Goal: Transaction & Acquisition: Purchase product/service

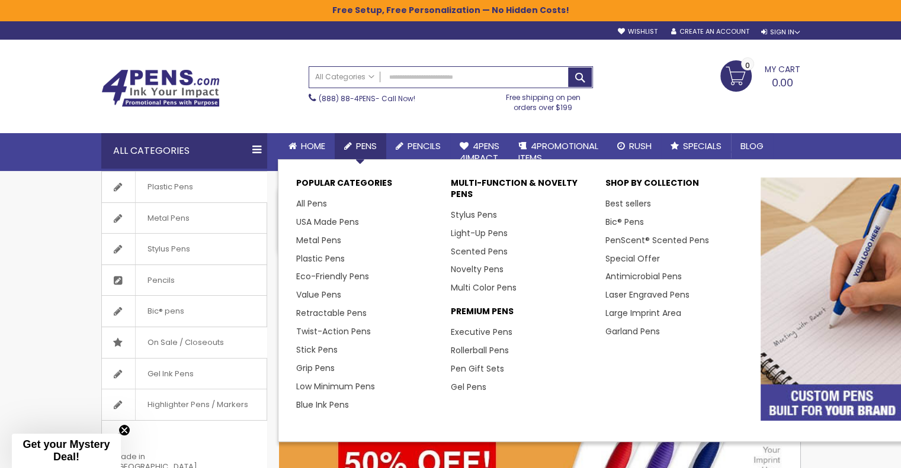
click at [366, 147] on span "Pens" at bounding box center [366, 146] width 21 height 12
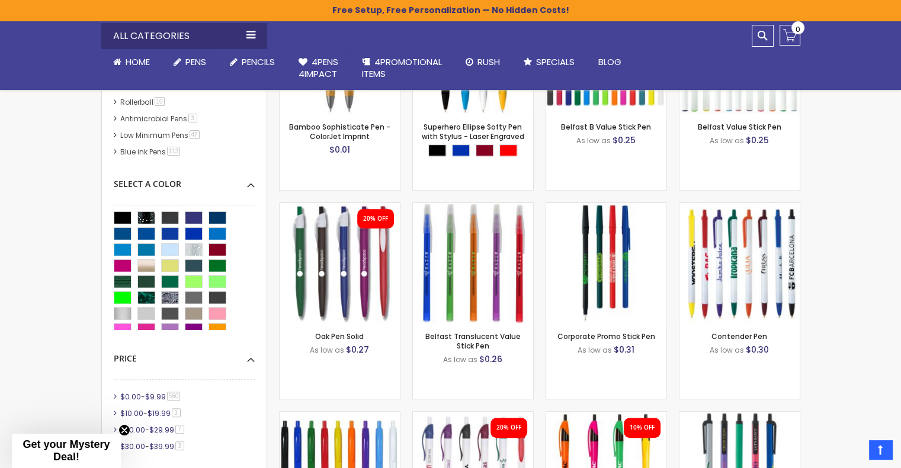
scroll to position [474, 0]
